Goal: Information Seeking & Learning: Understand process/instructions

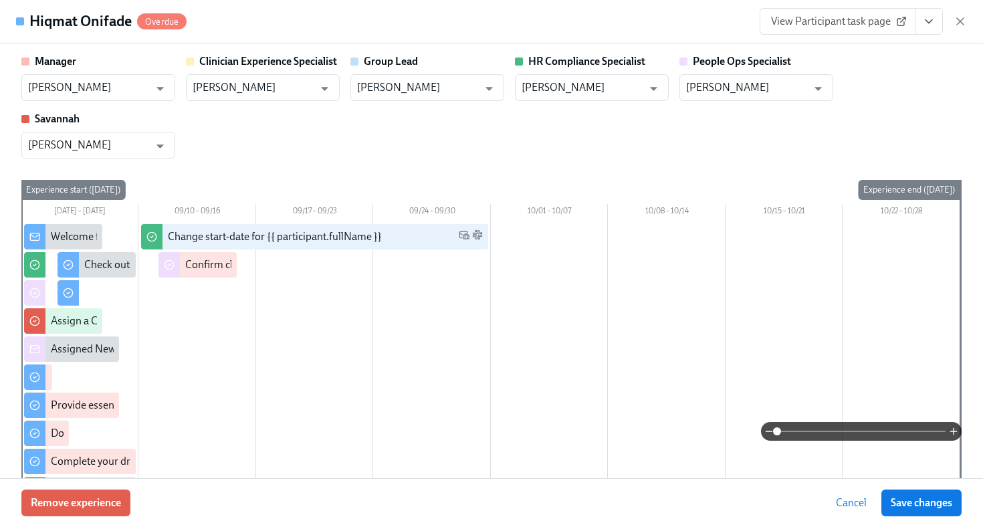
scroll to position [383, 0]
click at [962, 20] on icon "button" at bounding box center [960, 21] width 13 height 13
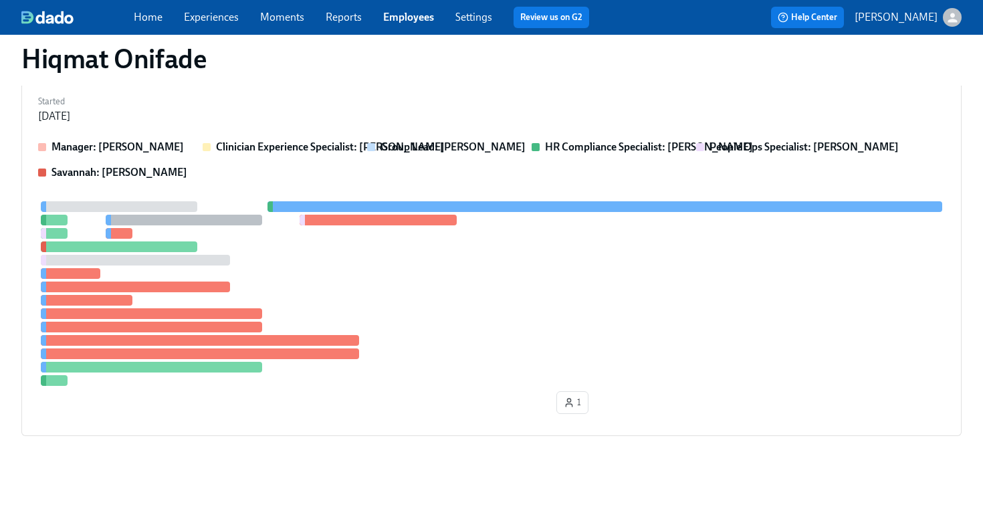
click at [409, 25] on div "Home Experiences Moments Reports Employees Settings Review us on G2" at bounding box center [367, 17] width 466 height 21
click at [409, 13] on link "Employees" at bounding box center [408, 17] width 51 height 13
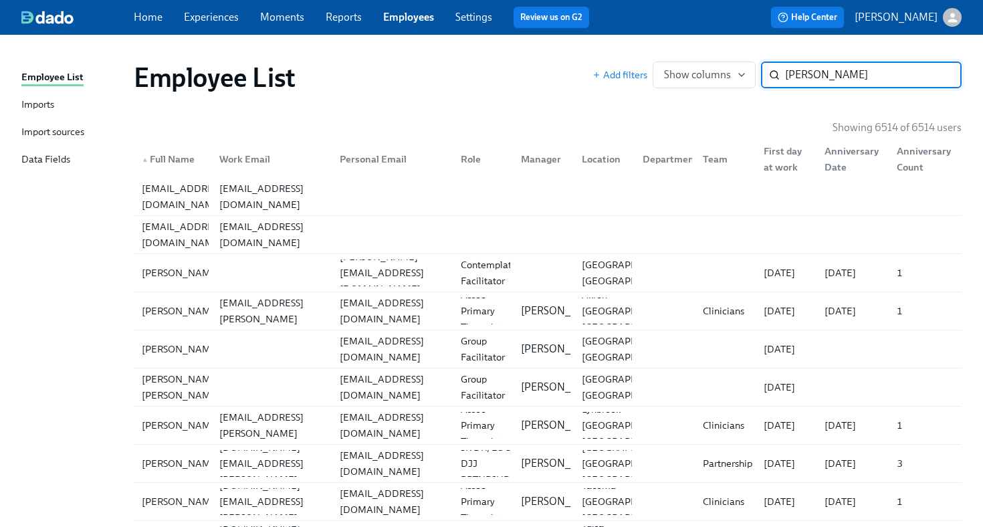
type input "[PERSON_NAME]"
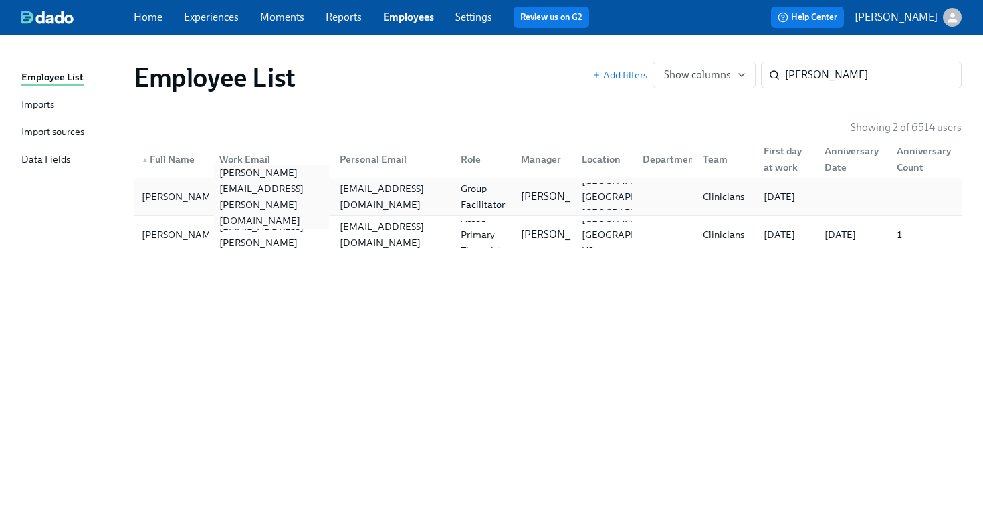
click at [295, 191] on div "[PERSON_NAME][EMAIL_ADDRESS][PERSON_NAME][DOMAIN_NAME]" at bounding box center [272, 197] width 116 height 64
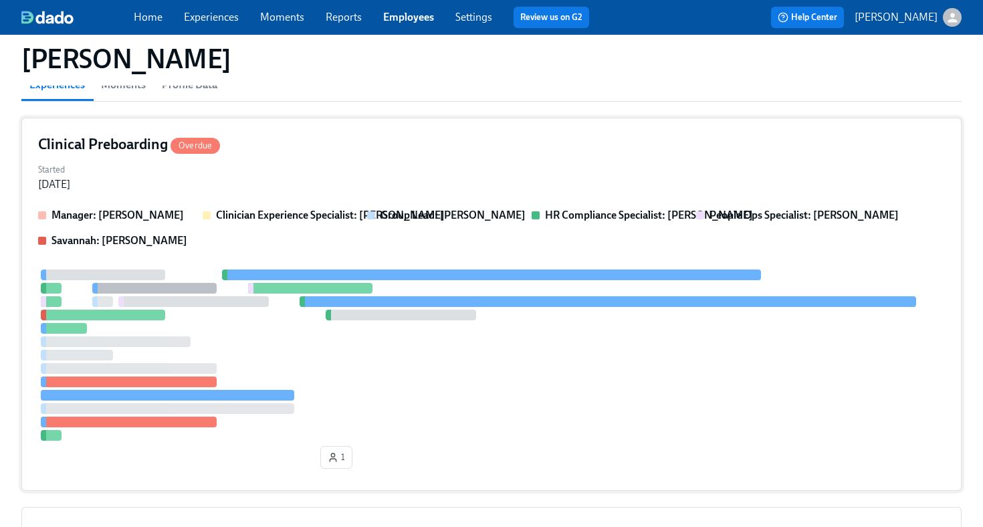
scroll to position [370, 0]
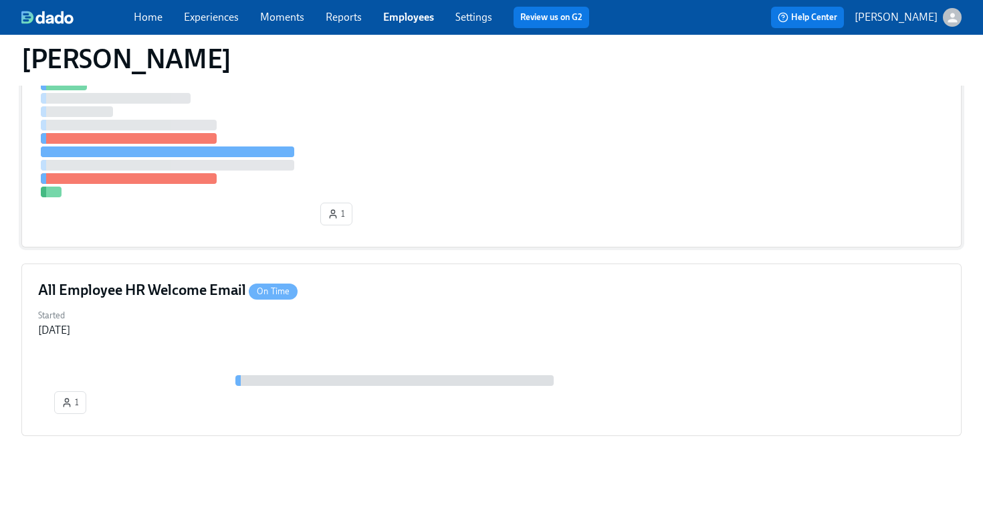
click at [478, 199] on div "1" at bounding box center [491, 128] width 907 height 205
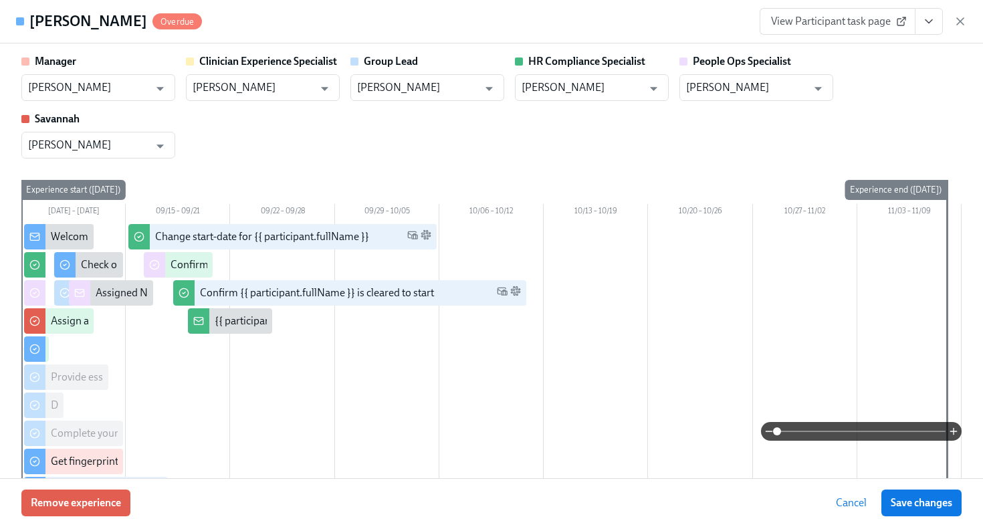
click at [852, 21] on span "View Participant task page" at bounding box center [837, 21] width 133 height 13
click at [964, 20] on icon "button" at bounding box center [960, 21] width 13 height 13
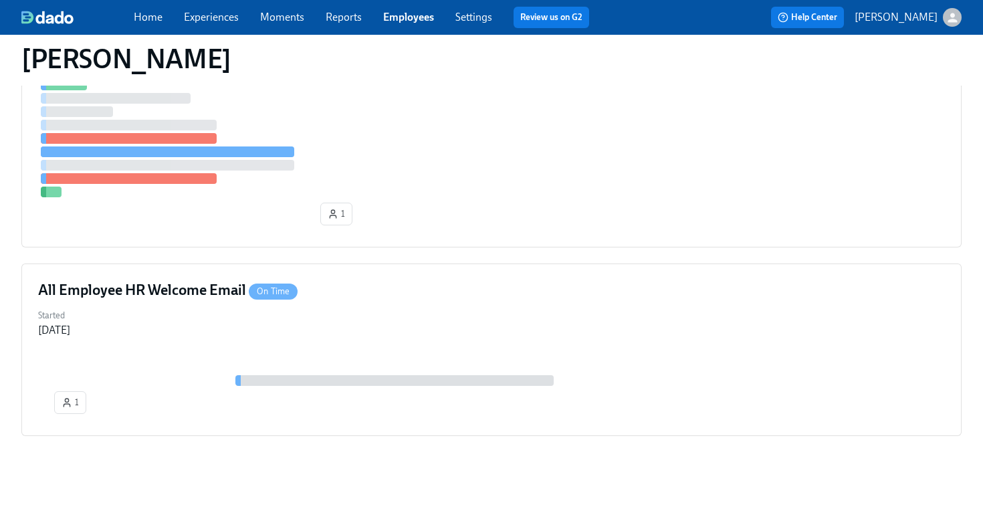
click at [421, 15] on link "Employees" at bounding box center [408, 17] width 51 height 13
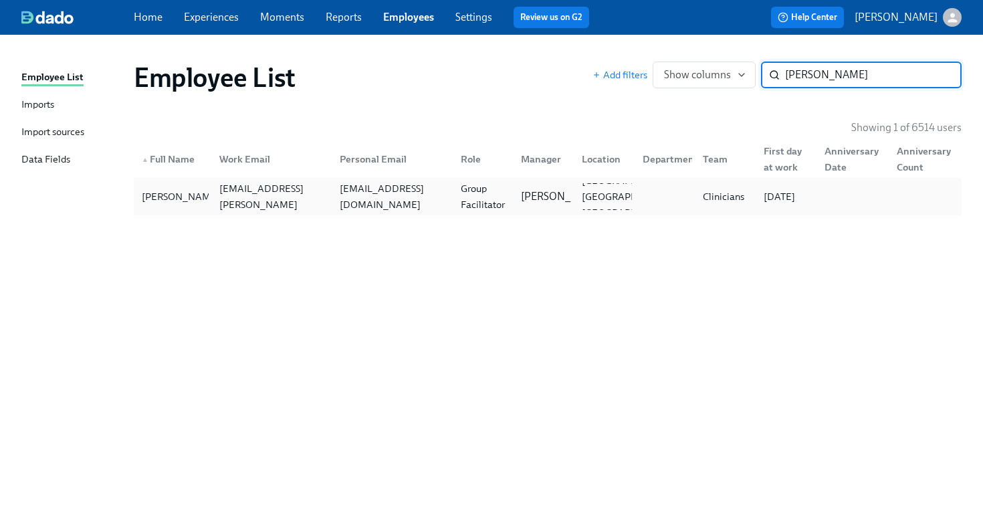
type input "[PERSON_NAME]"
click at [375, 198] on div "[EMAIL_ADDRESS][DOMAIN_NAME]" at bounding box center [392, 197] width 116 height 32
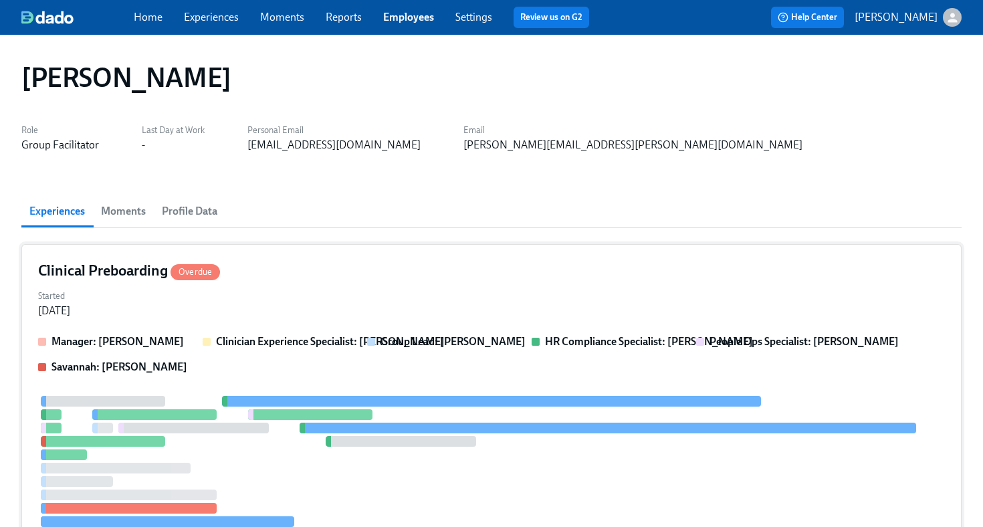
click at [407, 285] on div "Clinical Preboarding Overdue Started [DATE] Manager: [PERSON_NAME] Clinician Ex…" at bounding box center [491, 430] width 940 height 373
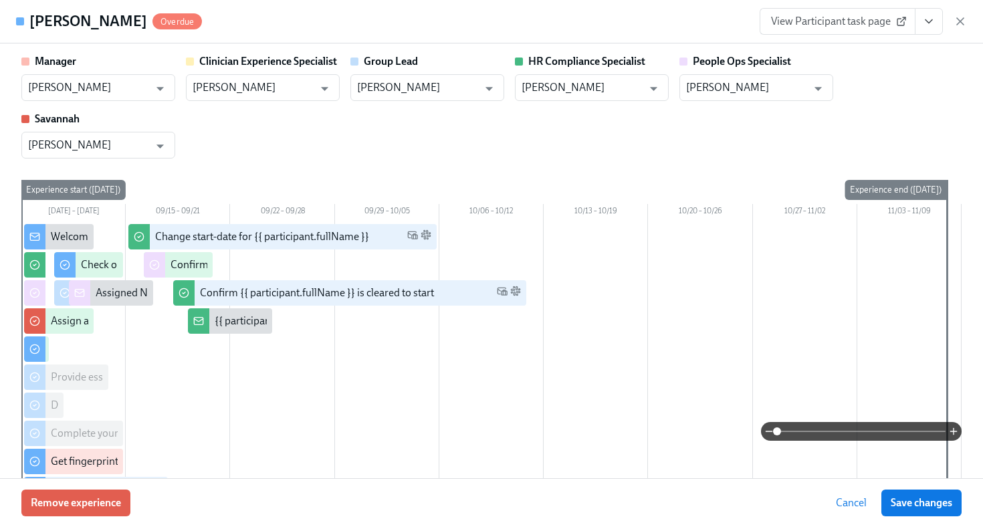
click at [841, 24] on span "View Participant task page" at bounding box center [837, 21] width 133 height 13
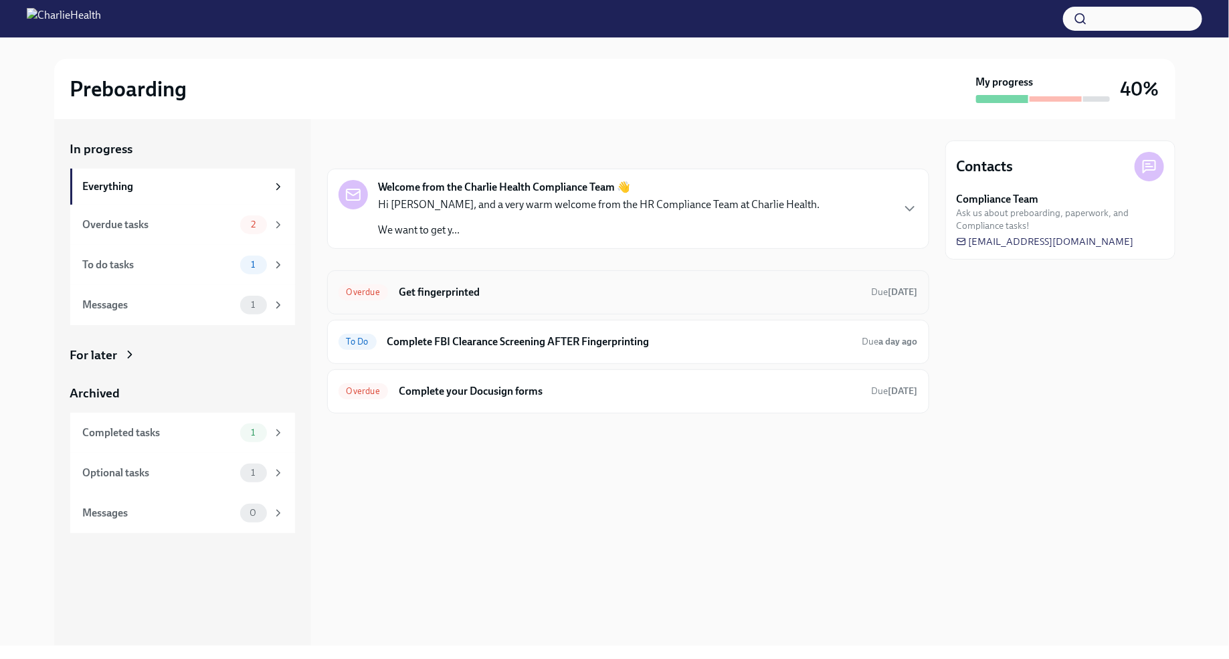
click at [506, 300] on div "Overdue Get fingerprinted Due 4 days ago" at bounding box center [627, 292] width 579 height 21
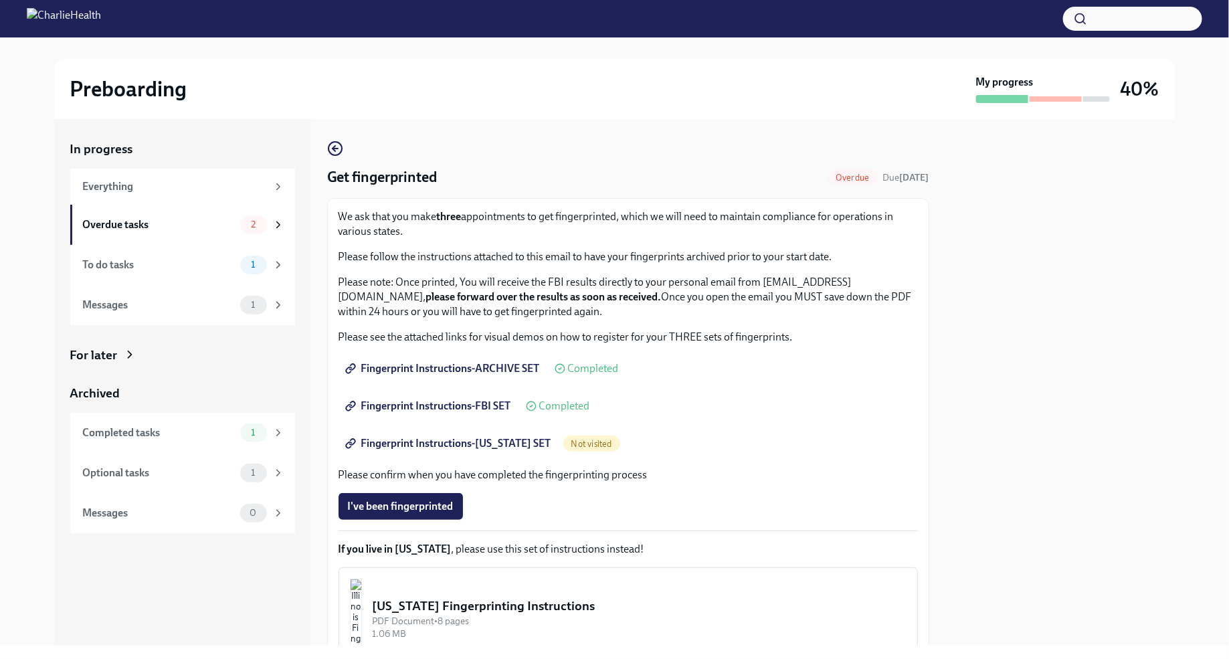
click at [507, 372] on span "Fingerprint Instructions-ARCHIVE SET" at bounding box center [444, 368] width 192 height 13
click at [512, 369] on span "Fingerprint Instructions-ARCHIVE SET" at bounding box center [444, 368] width 192 height 13
click at [491, 402] on span "Fingerprint Instructions-FBI SET" at bounding box center [429, 405] width 163 height 13
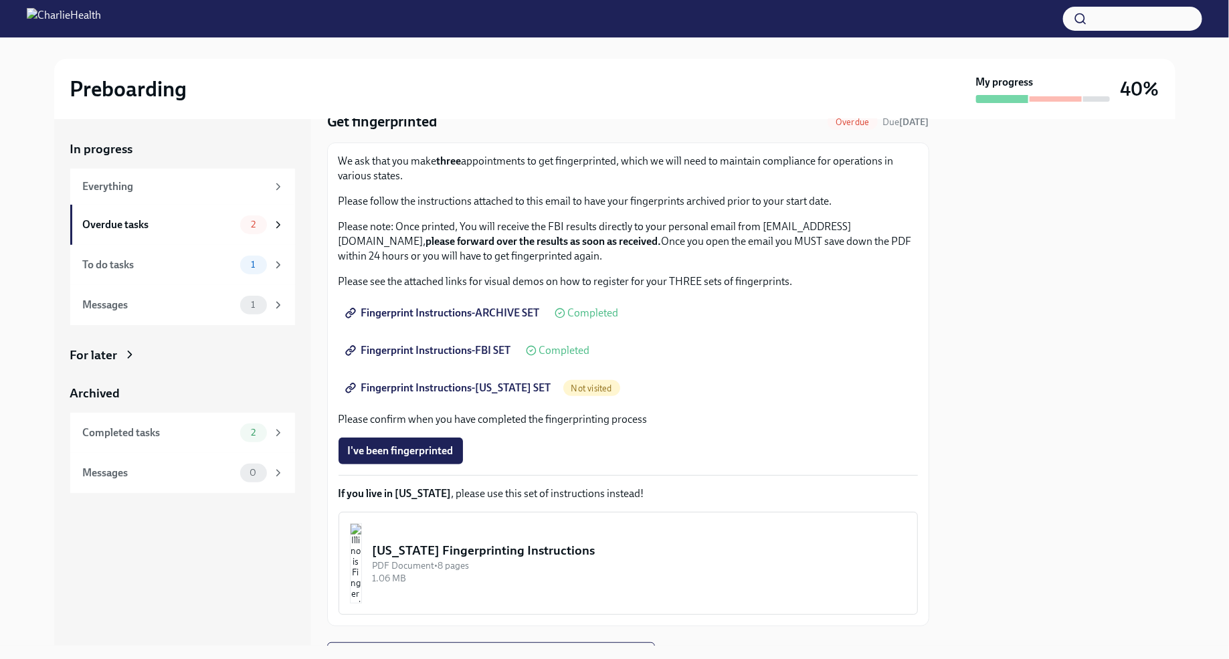
scroll to position [120, 0]
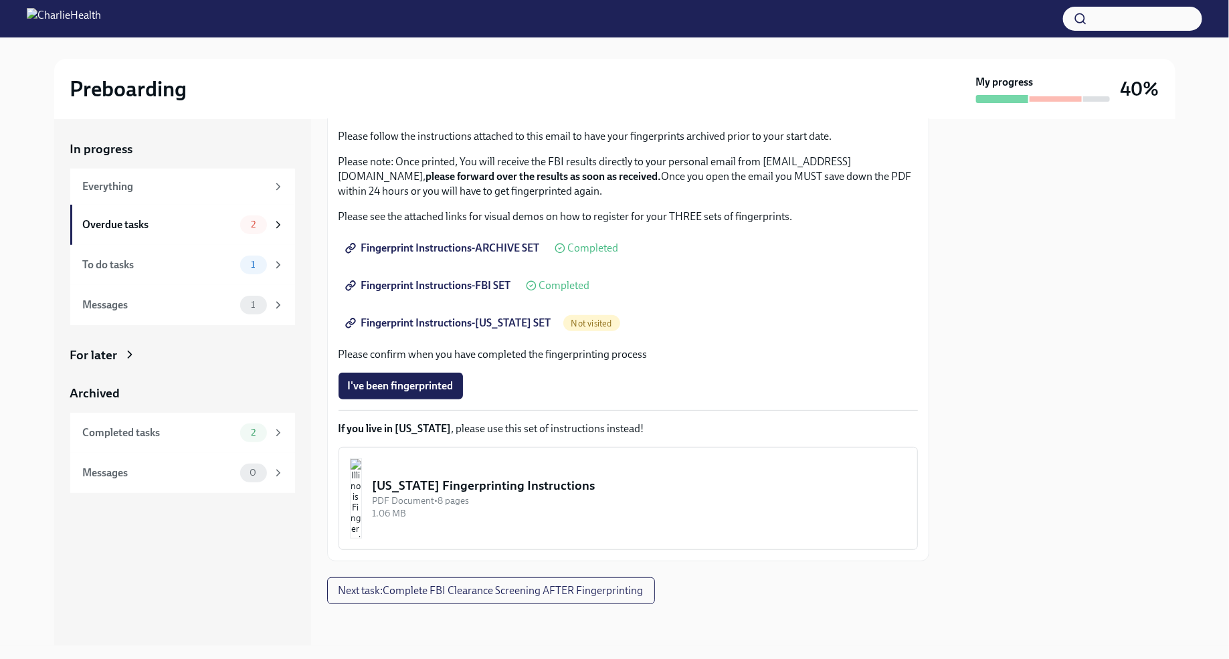
click at [496, 256] on link "Fingerprint Instructions-ARCHIVE SET" at bounding box center [443, 248] width 211 height 27
click at [523, 251] on span "Fingerprint Instructions-ARCHIVE SET" at bounding box center [444, 247] width 192 height 13
click at [467, 292] on span "Fingerprint Instructions-FBI SET" at bounding box center [429, 285] width 163 height 13
click at [518, 325] on span "Fingerprint Instructions-FLORIDA SET" at bounding box center [449, 322] width 203 height 13
